Goal: Check status: Check status

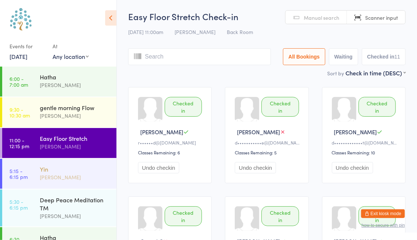
click at [67, 182] on div "Yin [PERSON_NAME]" at bounding box center [78, 173] width 77 height 29
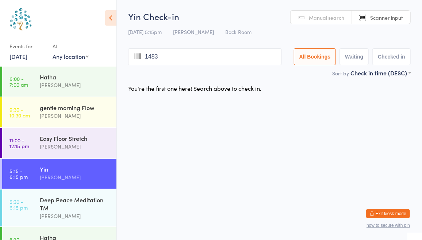
type input "1483"
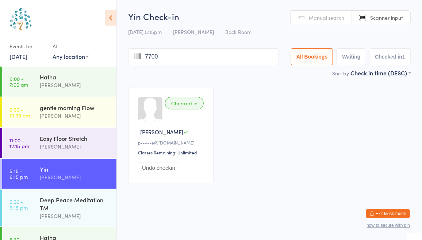
type input "7700"
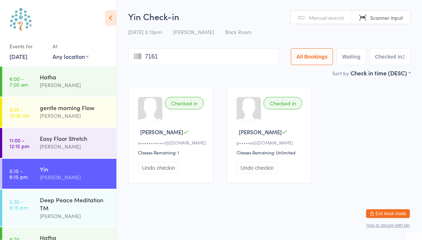
type input "7161"
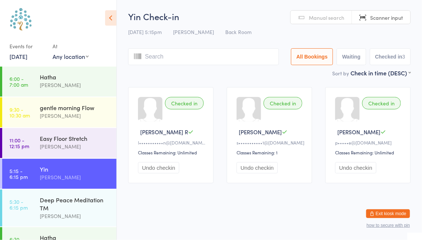
click at [315, 12] on link "Manual search" at bounding box center [321, 18] width 61 height 14
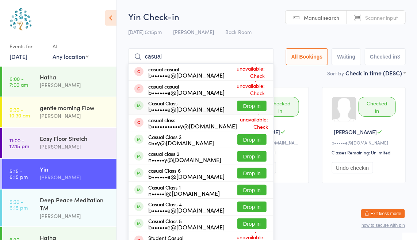
type input "casual"
click at [247, 107] on button "Drop in" at bounding box center [251, 105] width 29 height 11
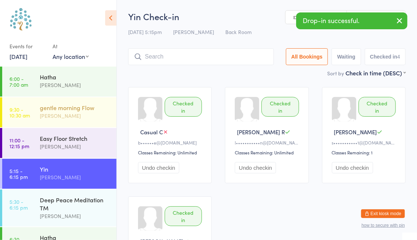
click at [59, 105] on div "gentle morning Flow" at bounding box center [75, 107] width 71 height 8
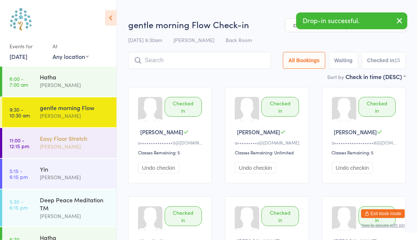
click at [87, 144] on div "[PERSON_NAME]" at bounding box center [75, 146] width 71 height 8
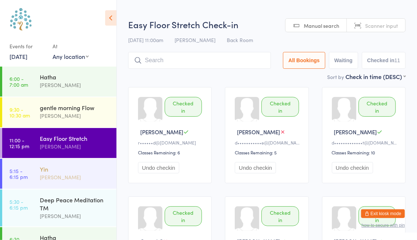
click at [83, 175] on div "[PERSON_NAME]" at bounding box center [75, 177] width 71 height 8
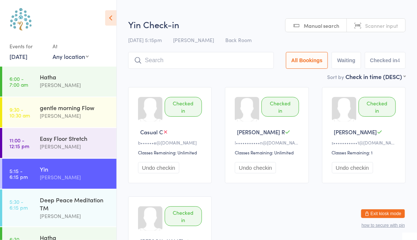
click at [372, 22] on span "Scanner input" at bounding box center [381, 25] width 33 height 7
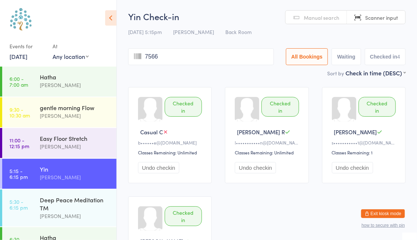
type input "7566"
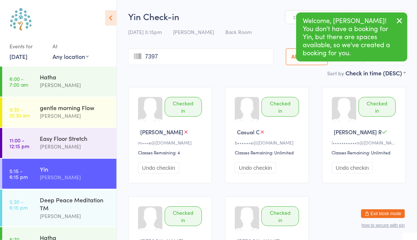
type input "7397"
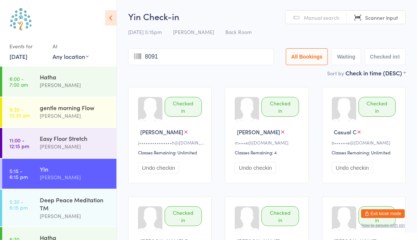
type input "8091"
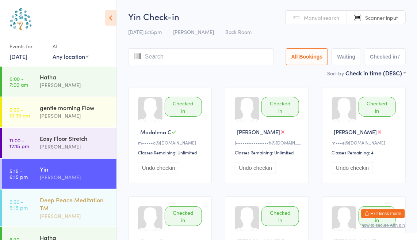
click at [33, 196] on link "5:30 - 6:15 pm Deep Peace Meditation TM [PERSON_NAME]" at bounding box center [59, 207] width 114 height 37
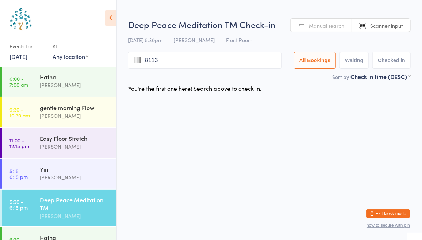
type input "8113"
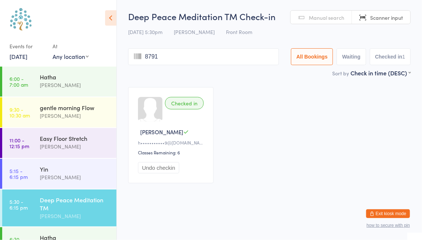
type input "8791"
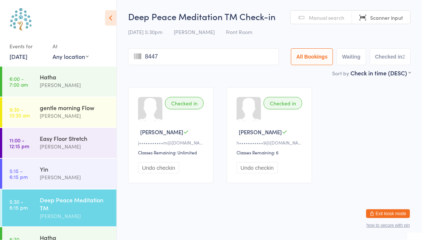
type input "8447"
